Goal: Task Accomplishment & Management: Use online tool/utility

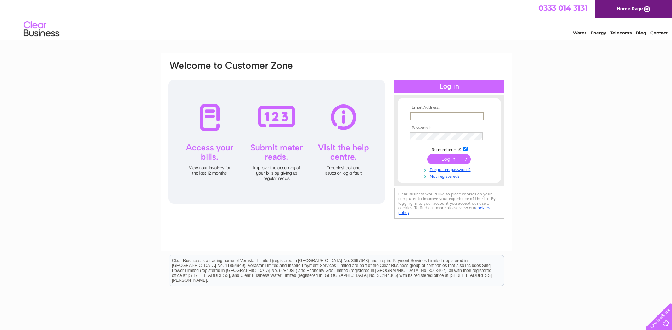
type input "[EMAIL_ADDRESS][DOMAIN_NAME]"
click at [456, 159] on input "submit" at bounding box center [449, 158] width 44 height 10
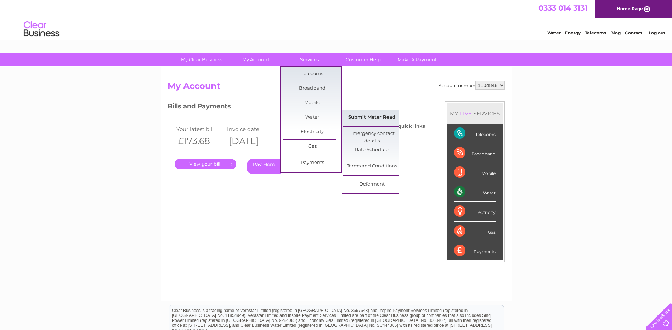
click at [360, 115] on link "Submit Meter Read" at bounding box center [372, 118] width 58 height 14
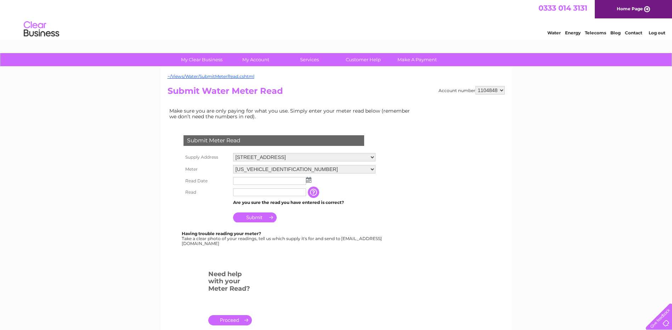
click at [307, 179] on img at bounding box center [308, 180] width 5 height 6
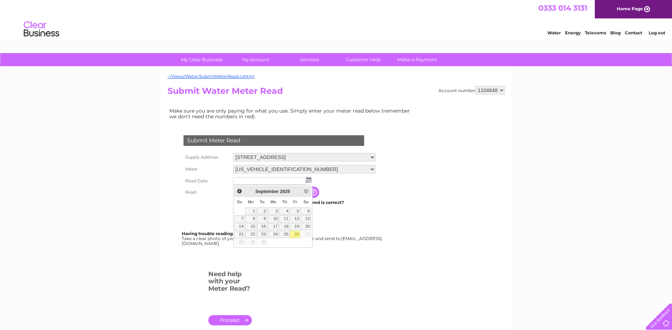
click at [295, 234] on link "26" at bounding box center [295, 234] width 10 height 7
type input "2025/09/26"
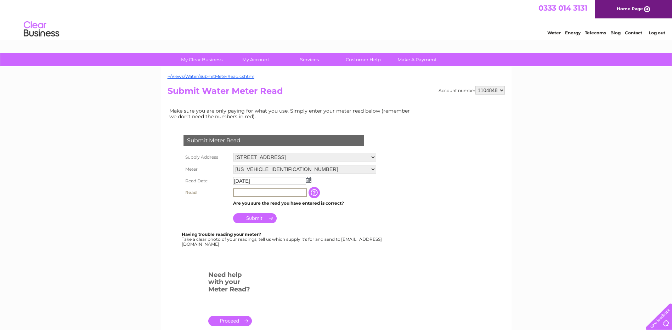
click at [238, 191] on input "text" at bounding box center [270, 193] width 74 height 9
type input "101"
click at [257, 219] on input "Submit" at bounding box center [255, 218] width 44 height 10
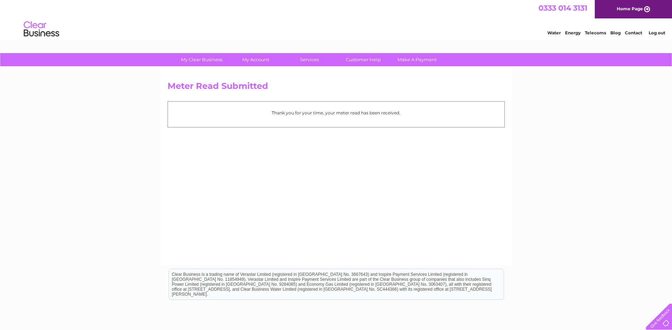
click at [659, 33] on link "Log out" at bounding box center [657, 32] width 17 height 5
